Goal: Task Accomplishment & Management: Use online tool/utility

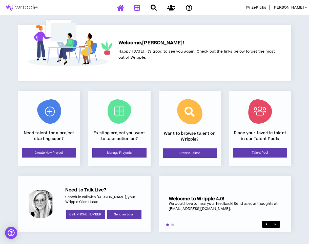
click at [136, 9] on icon at bounding box center [137, 8] width 6 height 6
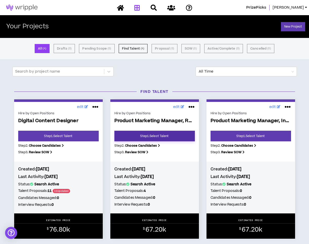
click at [144, 135] on link "Step 1 . Select Talent" at bounding box center [154, 136] width 80 height 11
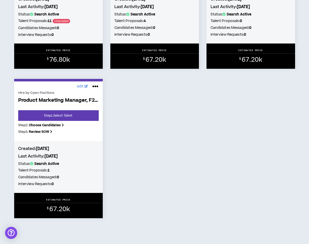
scroll to position [179, 0]
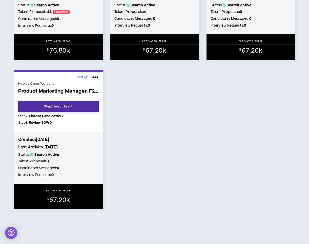
click at [72, 106] on link "Step 1 . Select Talent" at bounding box center [58, 106] width 80 height 11
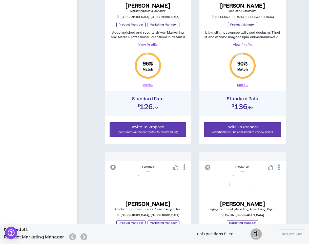
scroll to position [343, 0]
